Goal: Find specific page/section: Find specific page/section

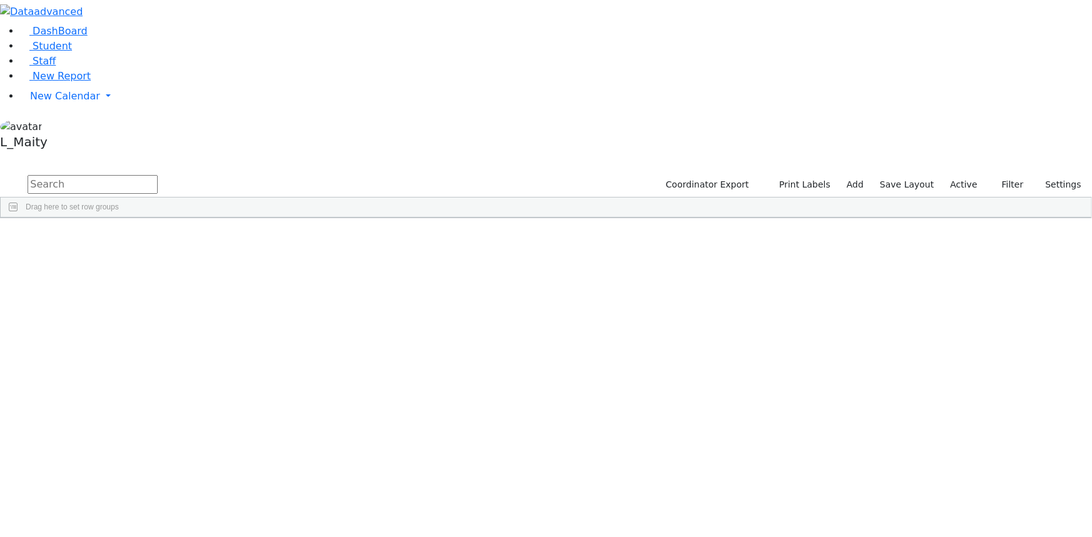
click at [158, 175] on input "text" at bounding box center [93, 184] width 130 height 19
type input "gand"
click at [140, 238] on div "[PERSON_NAME]" at bounding box center [104, 246] width 71 height 17
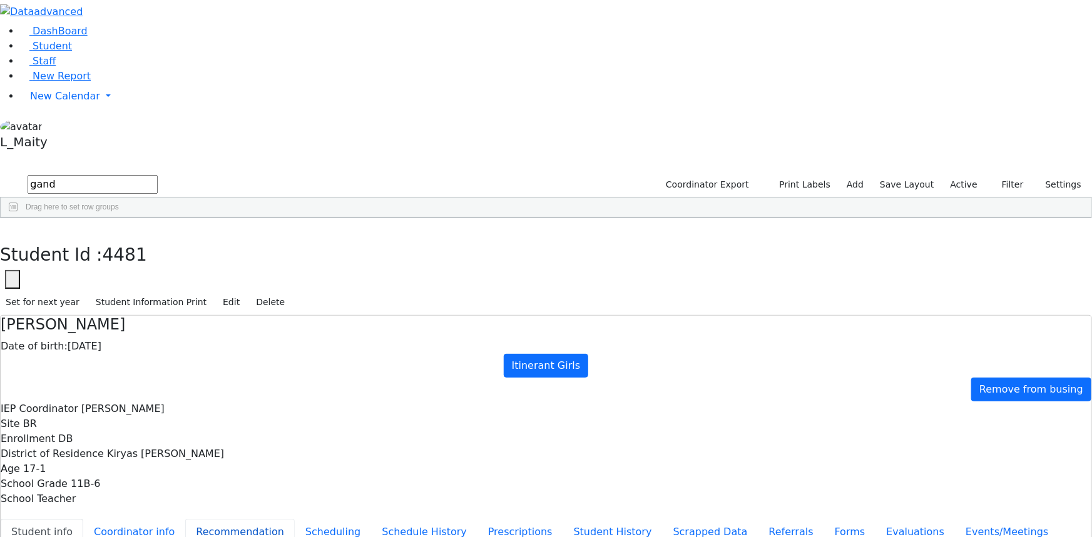
click at [295, 519] on button "Recommendation" at bounding box center [239, 532] width 109 height 26
checkbox input "true"
click at [295, 519] on button "Recommendation" at bounding box center [239, 532] width 109 height 26
click at [371, 519] on button "Schedule History" at bounding box center [424, 532] width 106 height 26
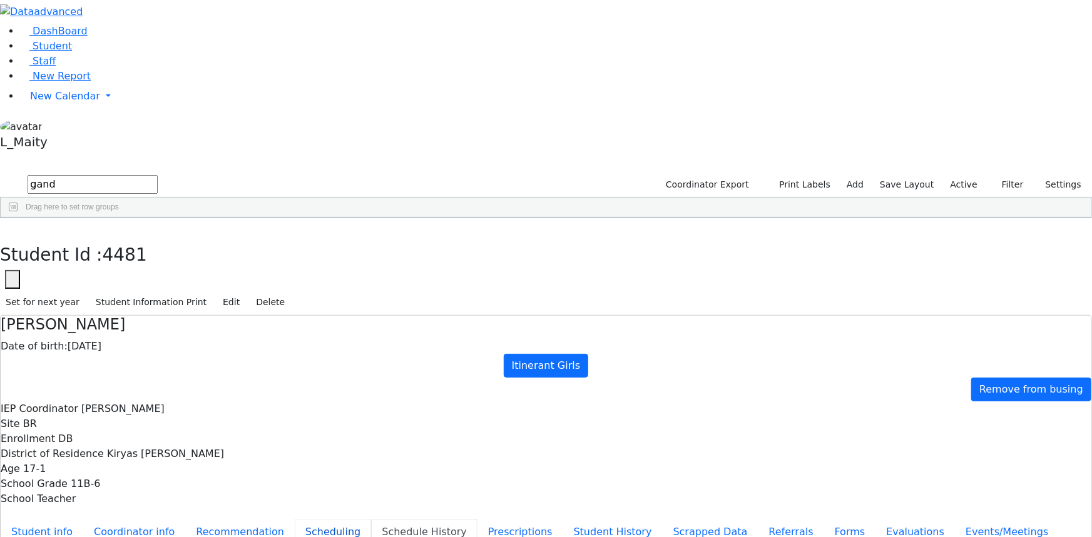
click at [295, 519] on button "Scheduling" at bounding box center [333, 532] width 76 height 26
click at [212, 293] on button "Student Information Print" at bounding box center [151, 302] width 122 height 19
drag, startPoint x: 221, startPoint y: 12, endPoint x: 213, endPoint y: 18, distance: 9.9
click at [18, 218] on button "button" at bounding box center [9, 231] width 18 height 26
click at [158, 175] on input "gand" at bounding box center [93, 184] width 130 height 19
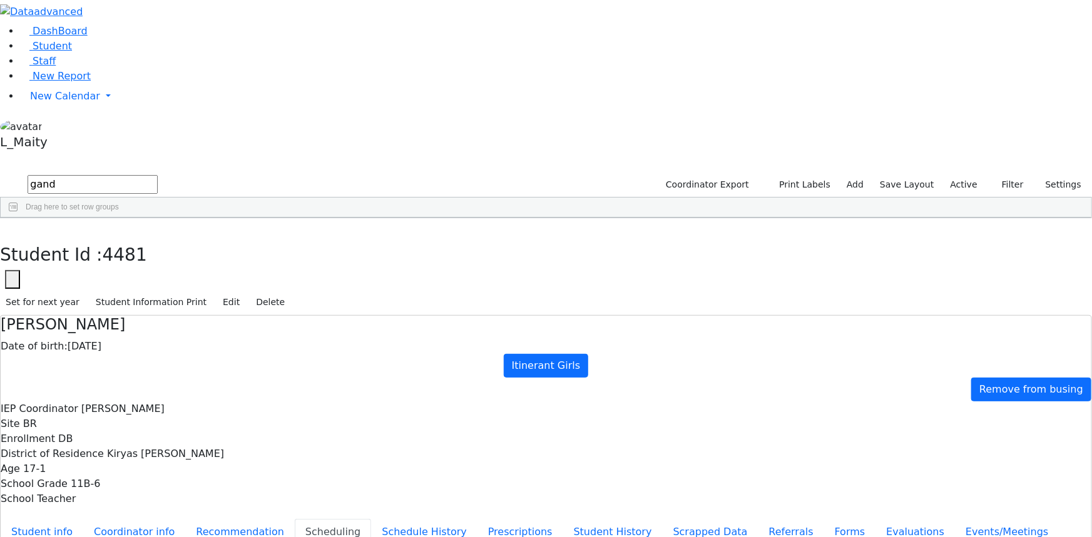
click at [158, 175] on input "gand" at bounding box center [93, 184] width 130 height 19
type input "[PERSON_NAME]"
click at [215, 272] on div "[PERSON_NAME]" at bounding box center [179, 280] width 71 height 17
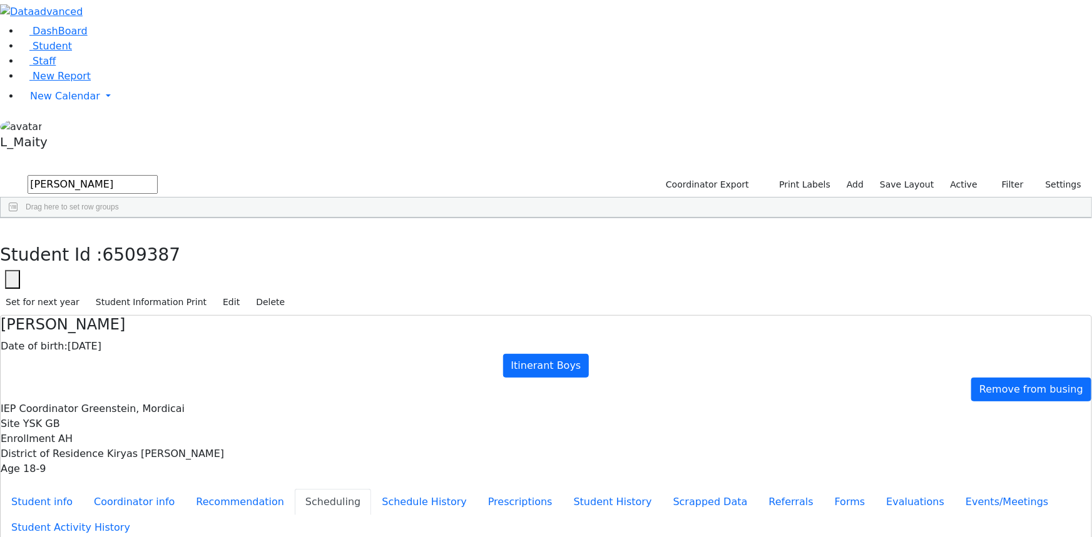
click at [72, 52] on link "Student" at bounding box center [46, 46] width 52 height 12
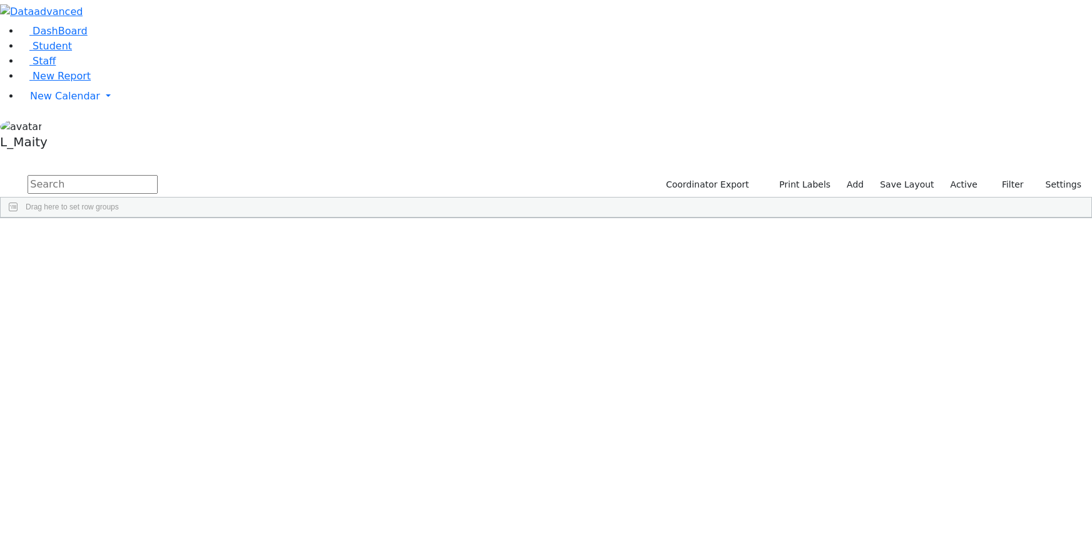
click at [211, 155] on div "Students 488 A 24 K 24 W 24 A 24 K 24 W 24 A" at bounding box center [546, 164] width 1092 height 19
click at [158, 175] on input "text" at bounding box center [93, 184] width 130 height 19
type input "wer"
click at [211, 339] on div "Chaim" at bounding box center [175, 347] width 71 height 17
